Goal: Task Accomplishment & Management: Use online tool/utility

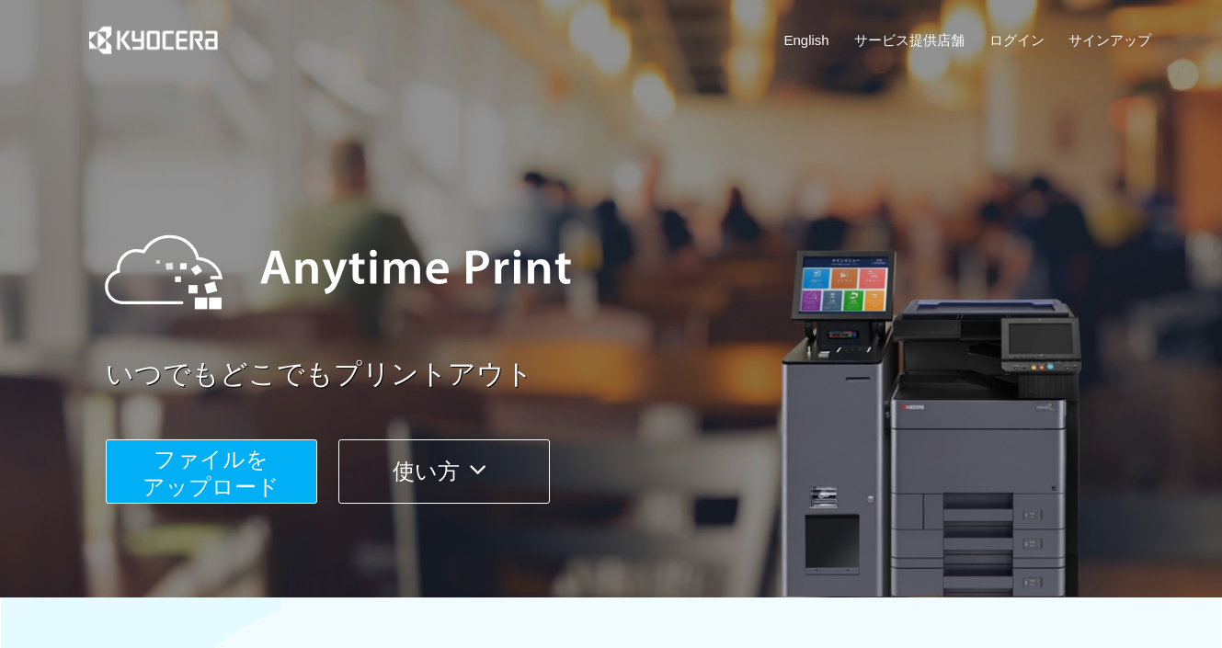
click at [148, 486] on span "ファイルを ​​アップロード" at bounding box center [211, 473] width 137 height 52
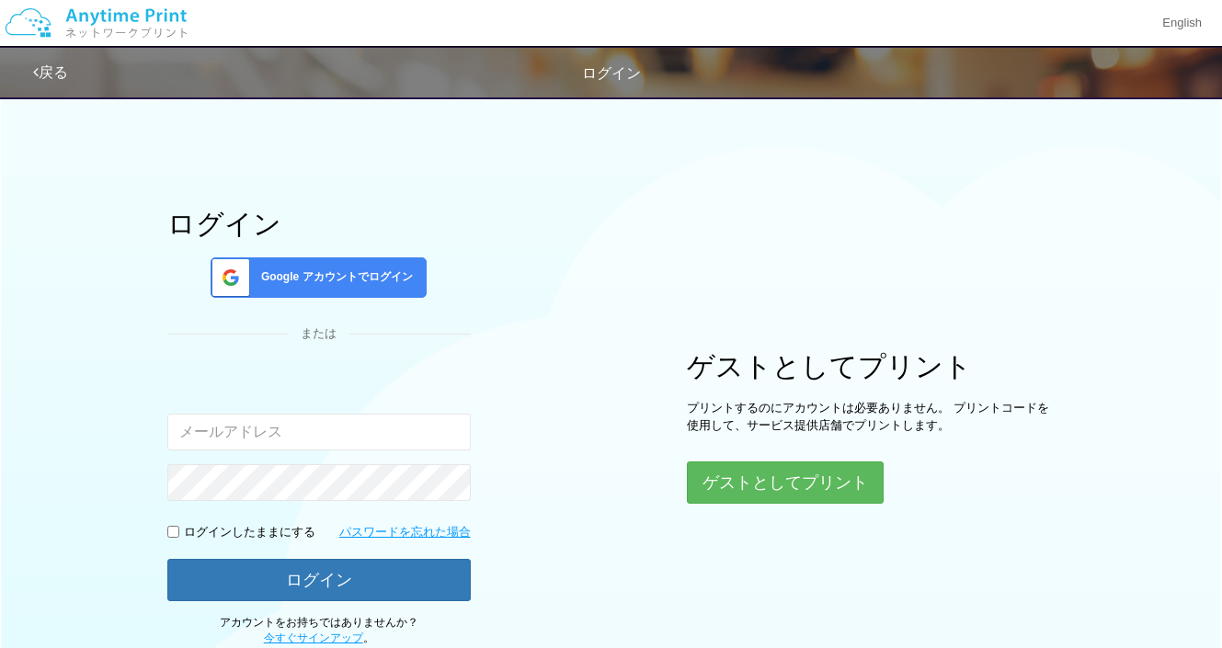
click at [337, 214] on h1 "ログイン" at bounding box center [318, 224] width 303 height 30
click at [335, 272] on span "Google アカウントでログイン" at bounding box center [333, 277] width 159 height 16
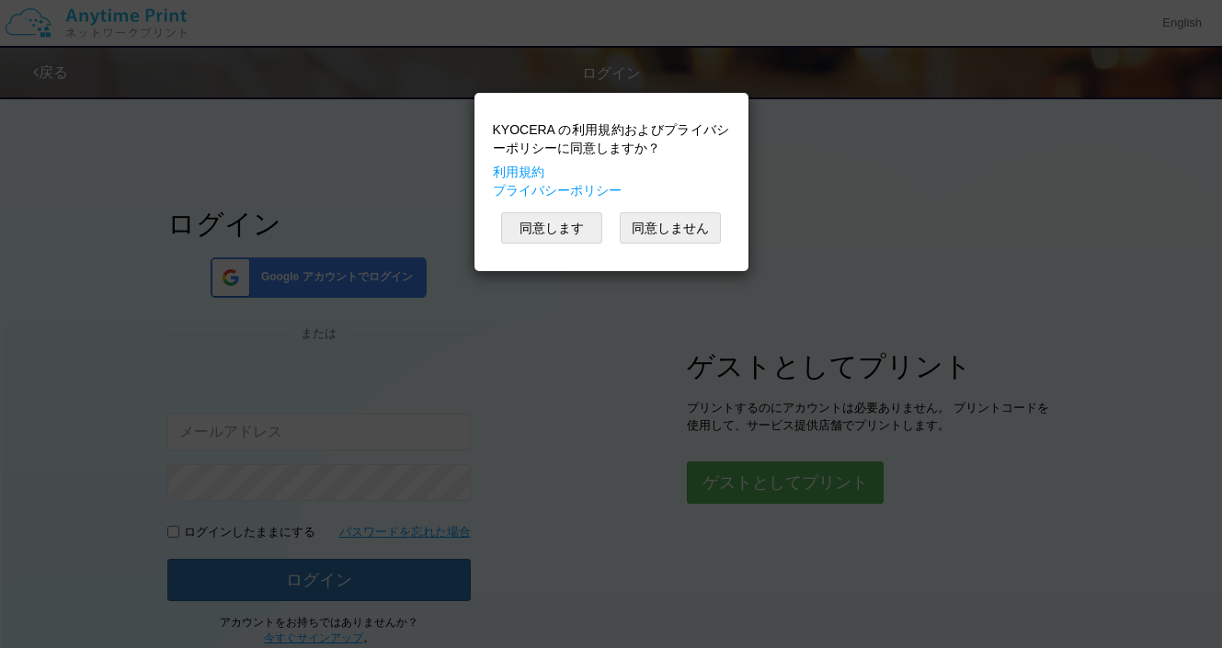
click at [550, 211] on div "KYOCERA の利用規約およびプライバシーポリシーに同意しますか？ 利用規約 プライバシーポリシー 同意します 同意しません" at bounding box center [612, 182] width 256 height 160
click at [547, 235] on button "同意します" at bounding box center [551, 227] width 101 height 31
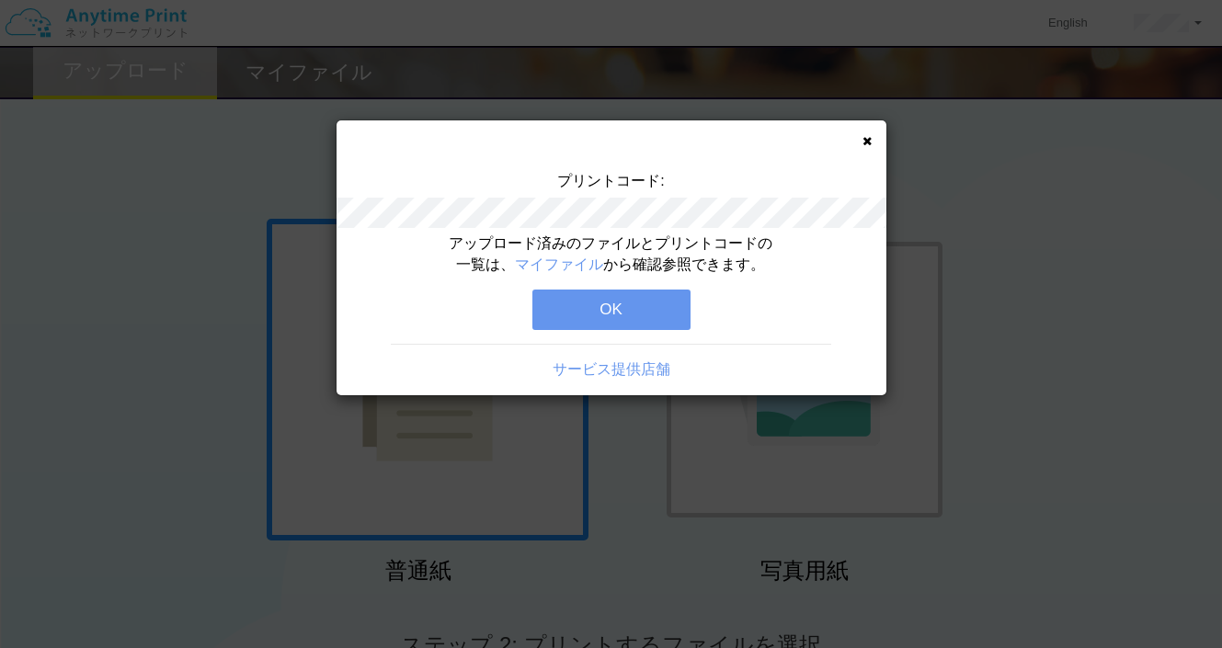
click at [611, 314] on button "OK" at bounding box center [611, 310] width 158 height 40
